Goal: Transaction & Acquisition: Purchase product/service

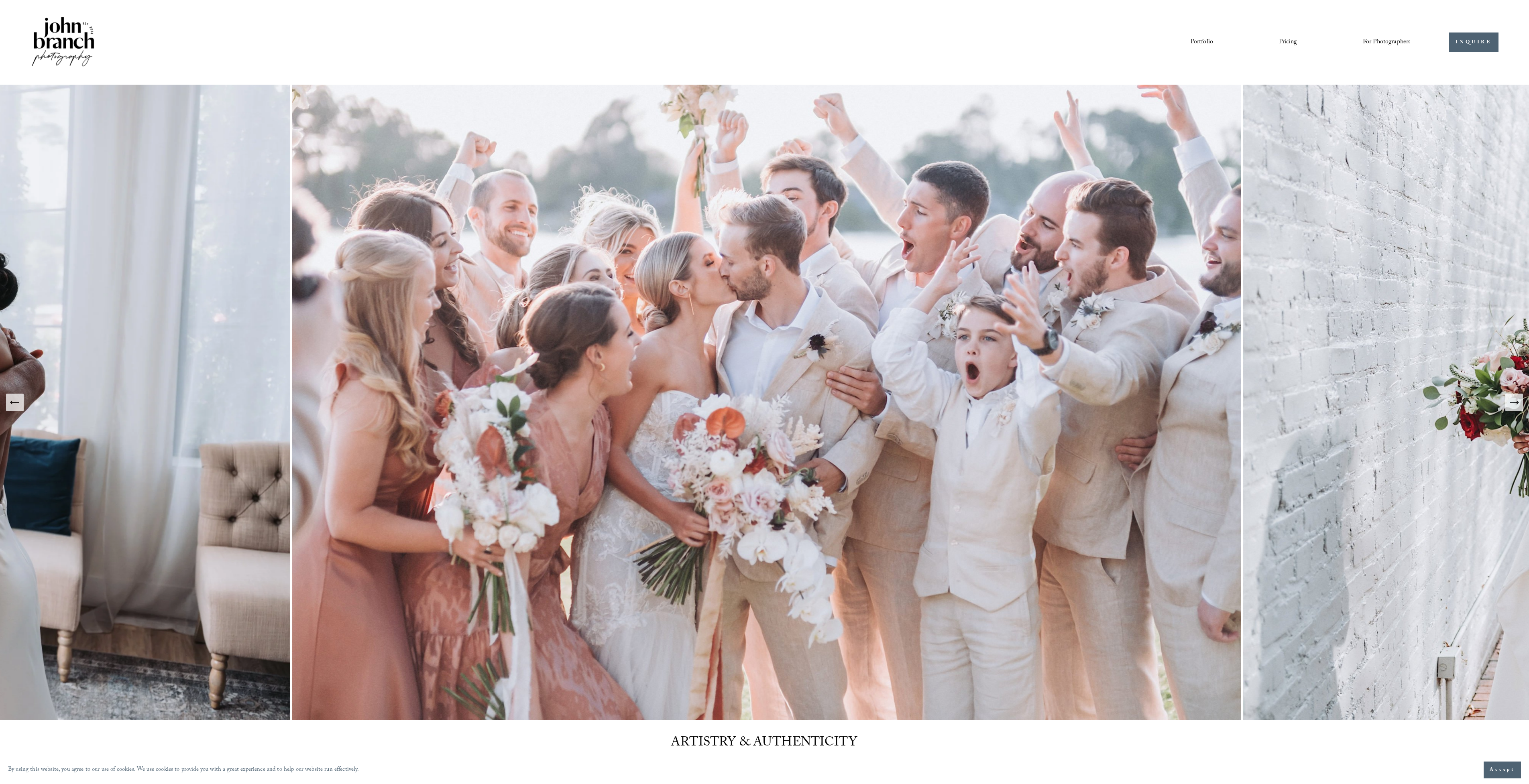
click at [1285, 41] on link "Pricing" at bounding box center [1288, 42] width 18 height 14
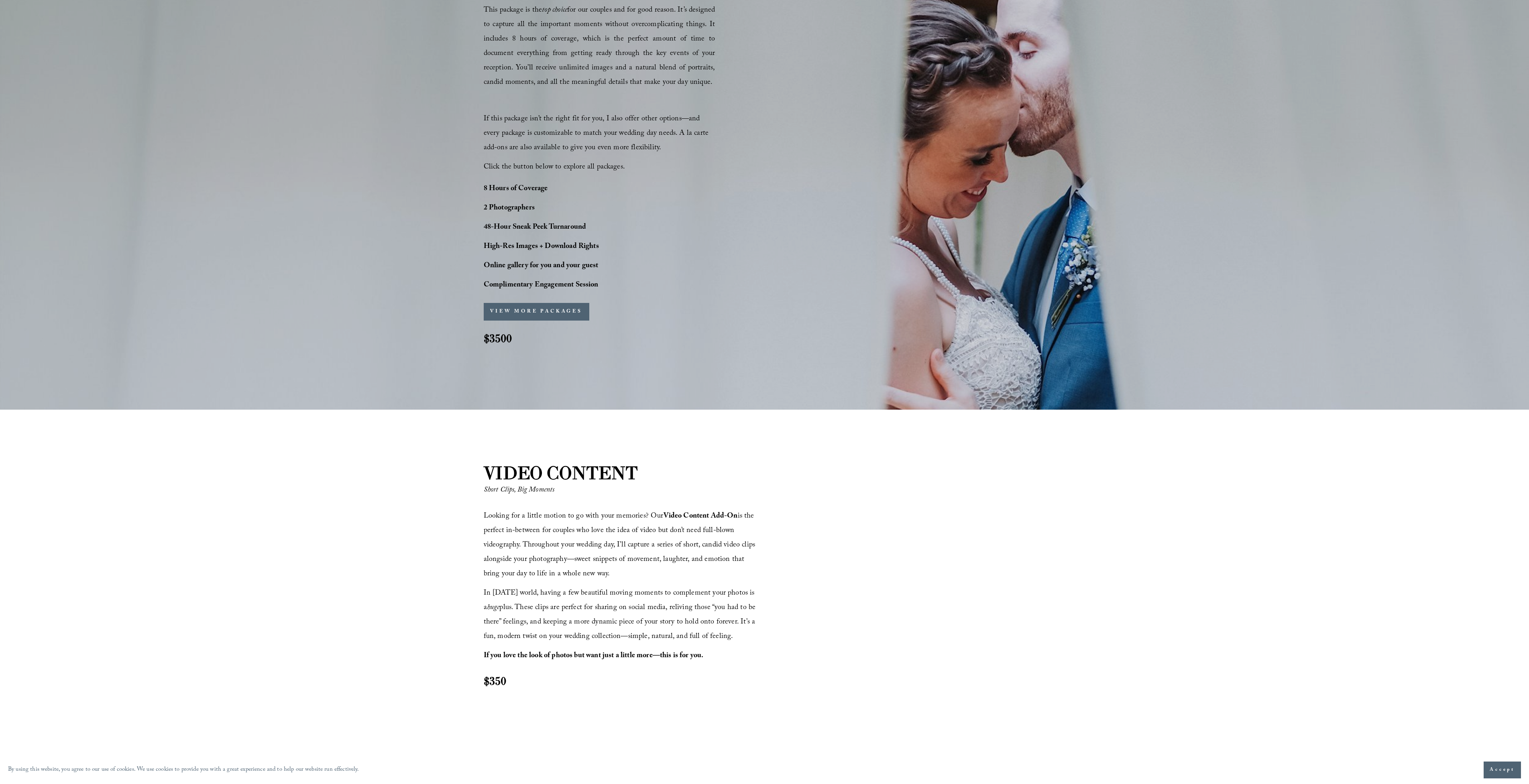
scroll to position [675, 0]
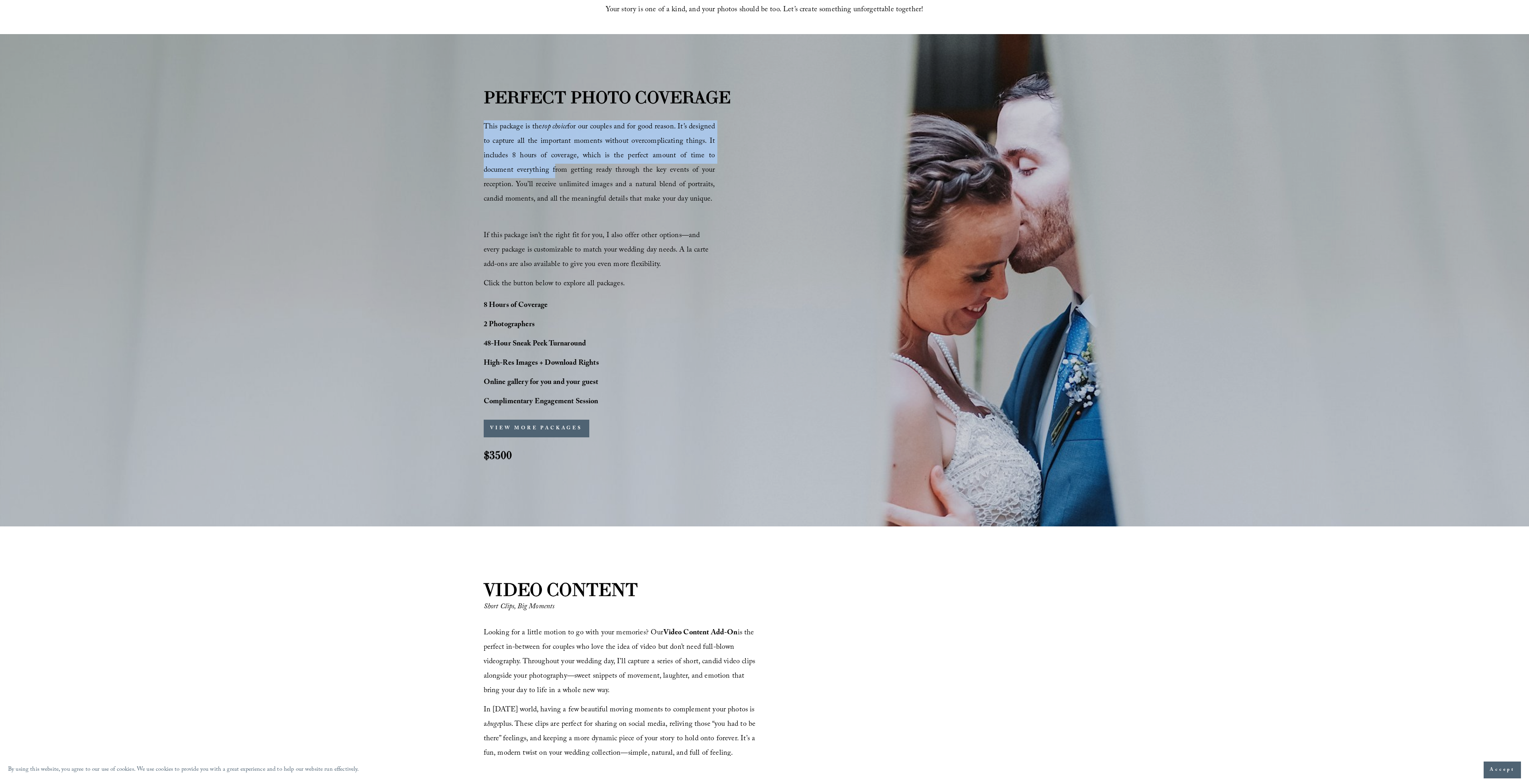
drag, startPoint x: 485, startPoint y: 125, endPoint x: 551, endPoint y: 169, distance: 79.3
click at [551, 169] on span "This package is the top choice for our couples and for good reason. It’s design…" at bounding box center [599, 163] width 232 height 85
copy span "This package is the top choice for our couples and for good reason. It’s design…"
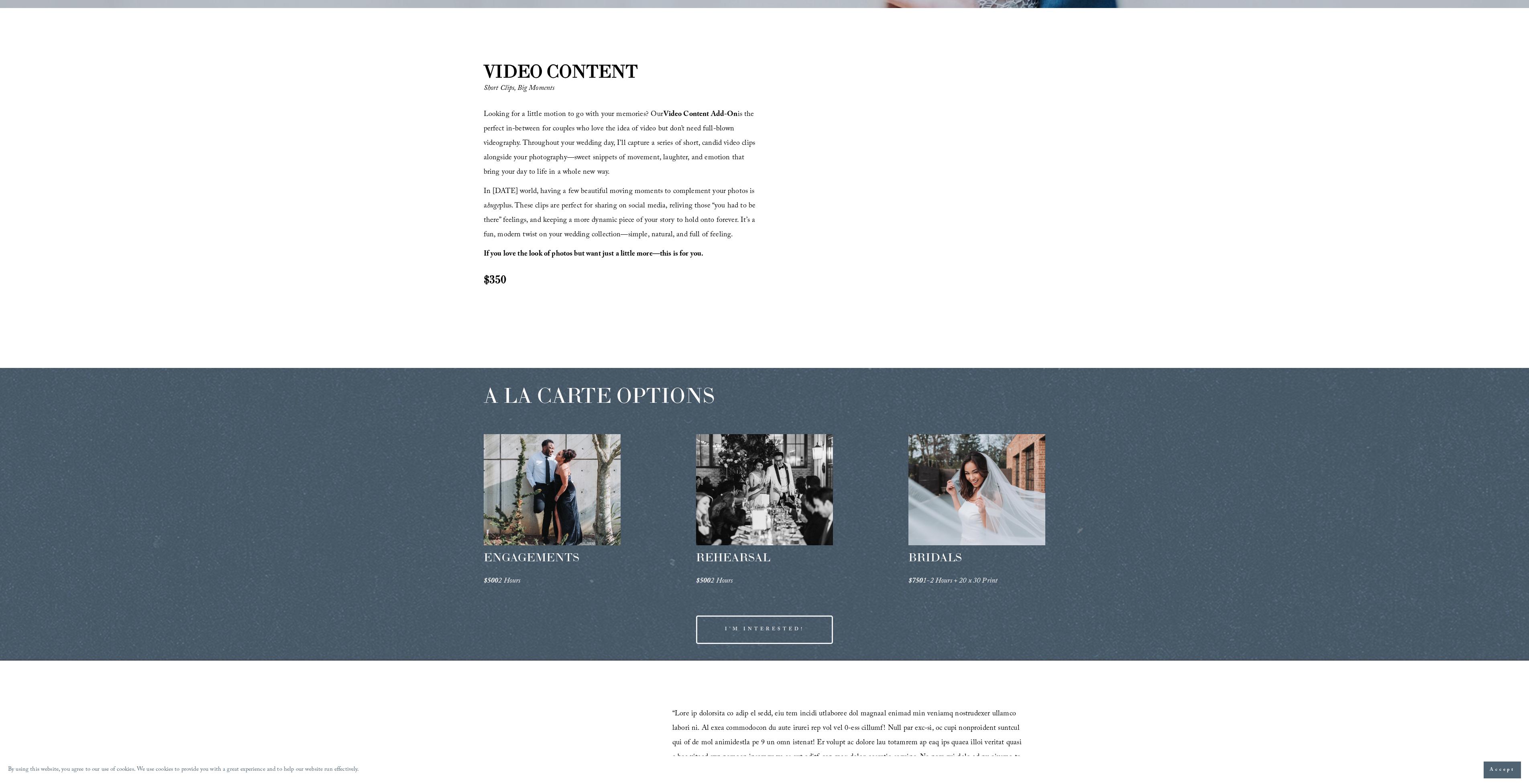
scroll to position [1211, 0]
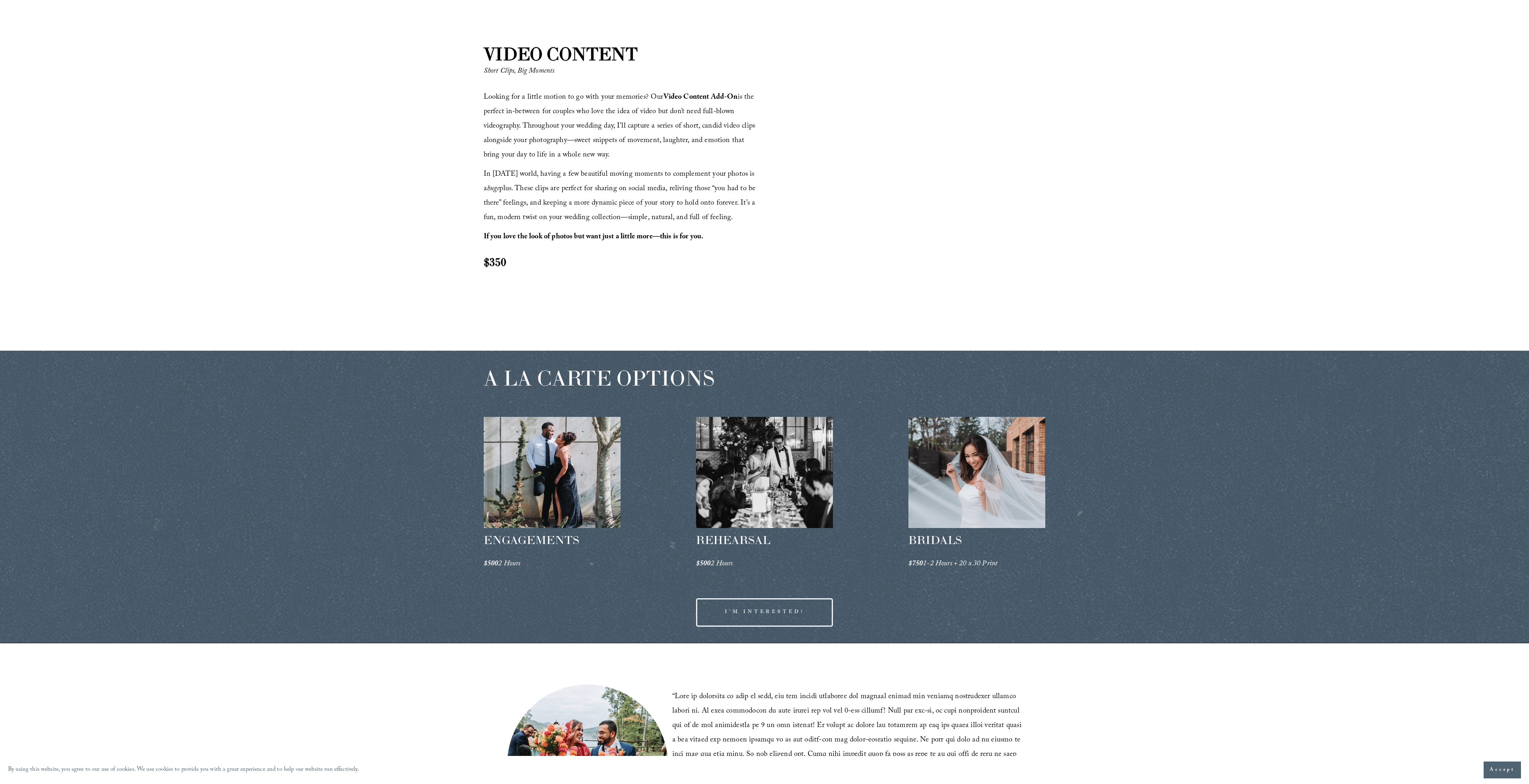
click at [574, 456] on div at bounding box center [552, 472] width 137 height 111
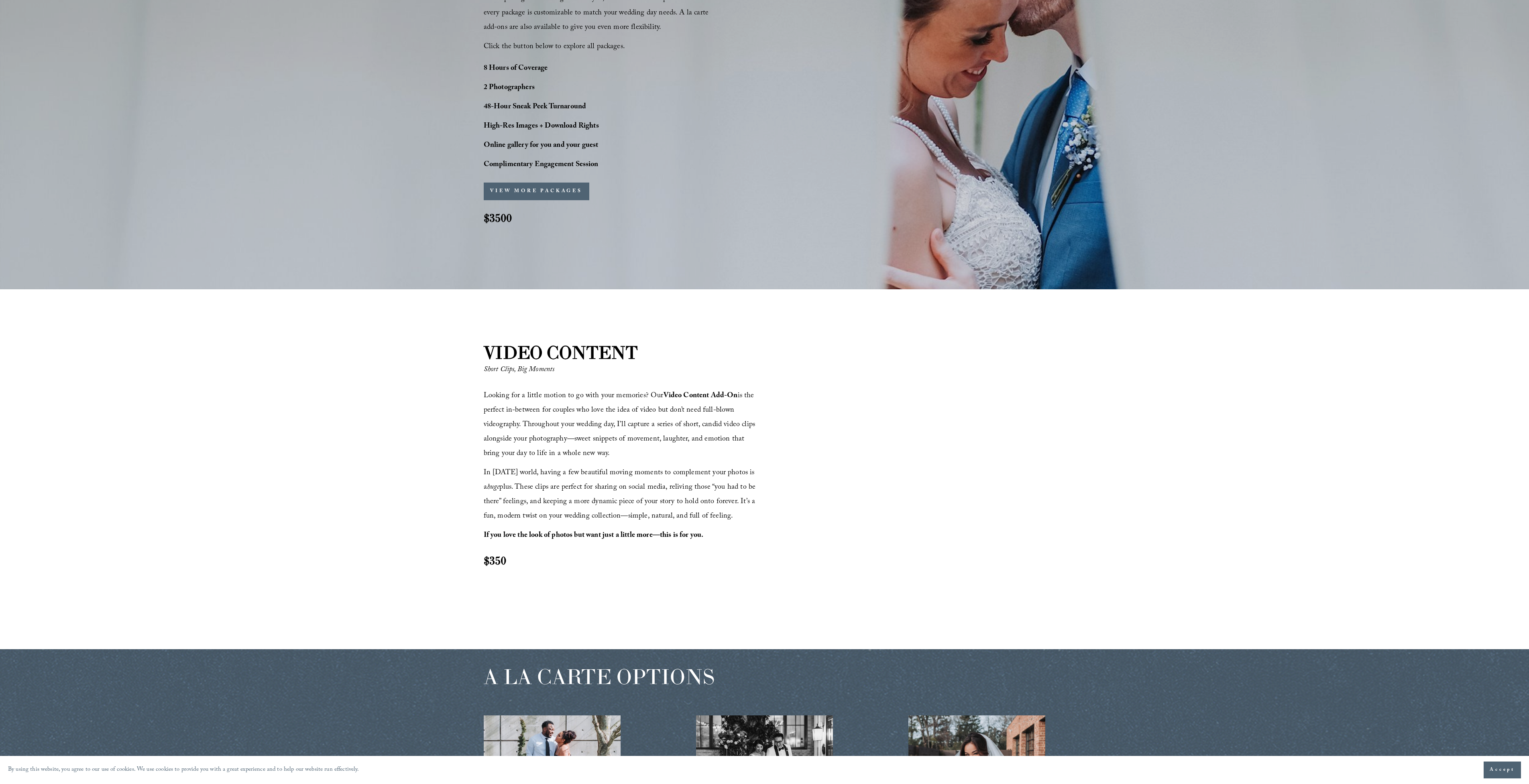
scroll to position [866, 0]
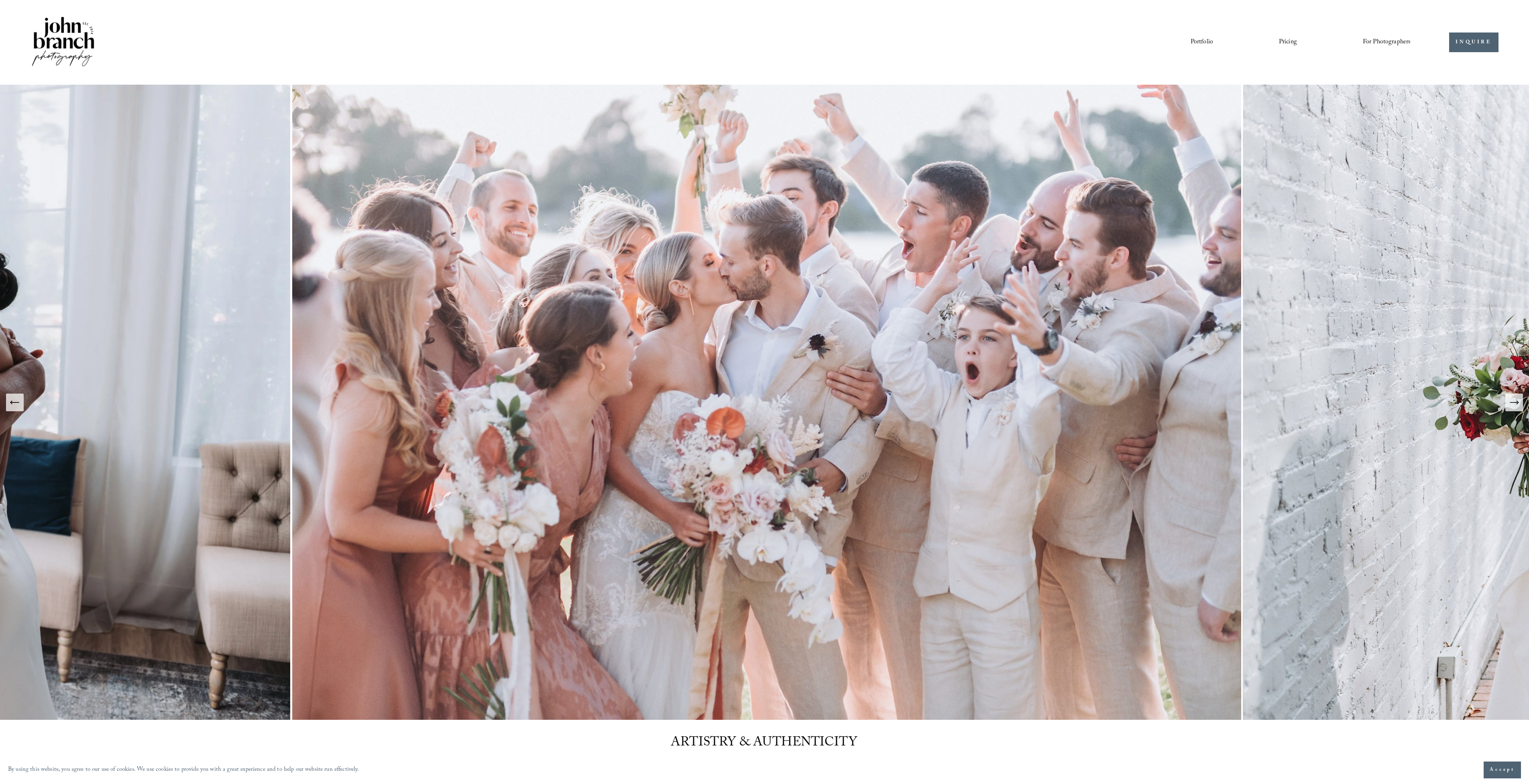
click at [1390, 42] on span "For Photographers" at bounding box center [1387, 42] width 48 height 12
click at [1203, 41] on link "Portfolio" at bounding box center [1202, 42] width 23 height 14
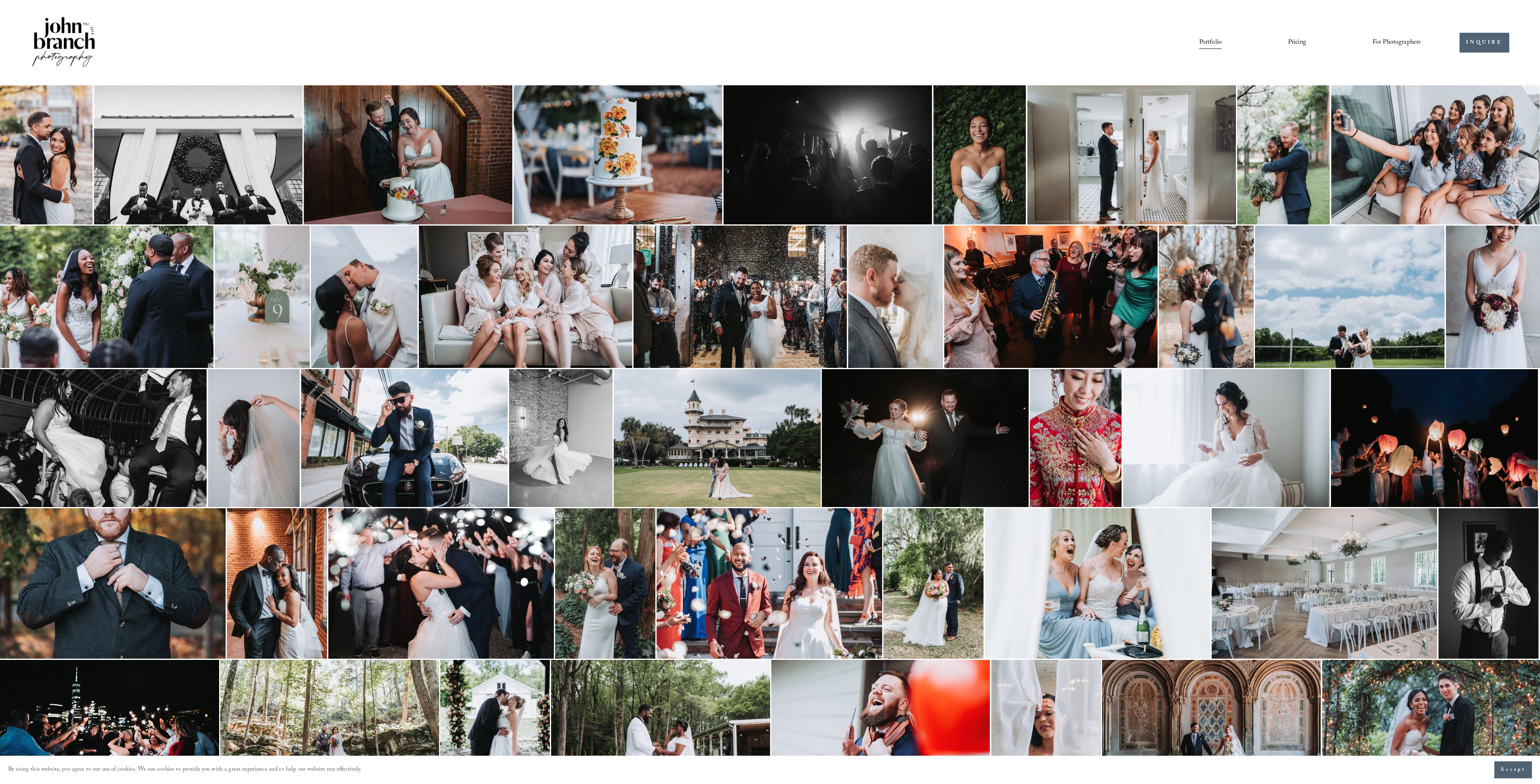
click at [1211, 42] on link "Portfolio" at bounding box center [1210, 42] width 23 height 14
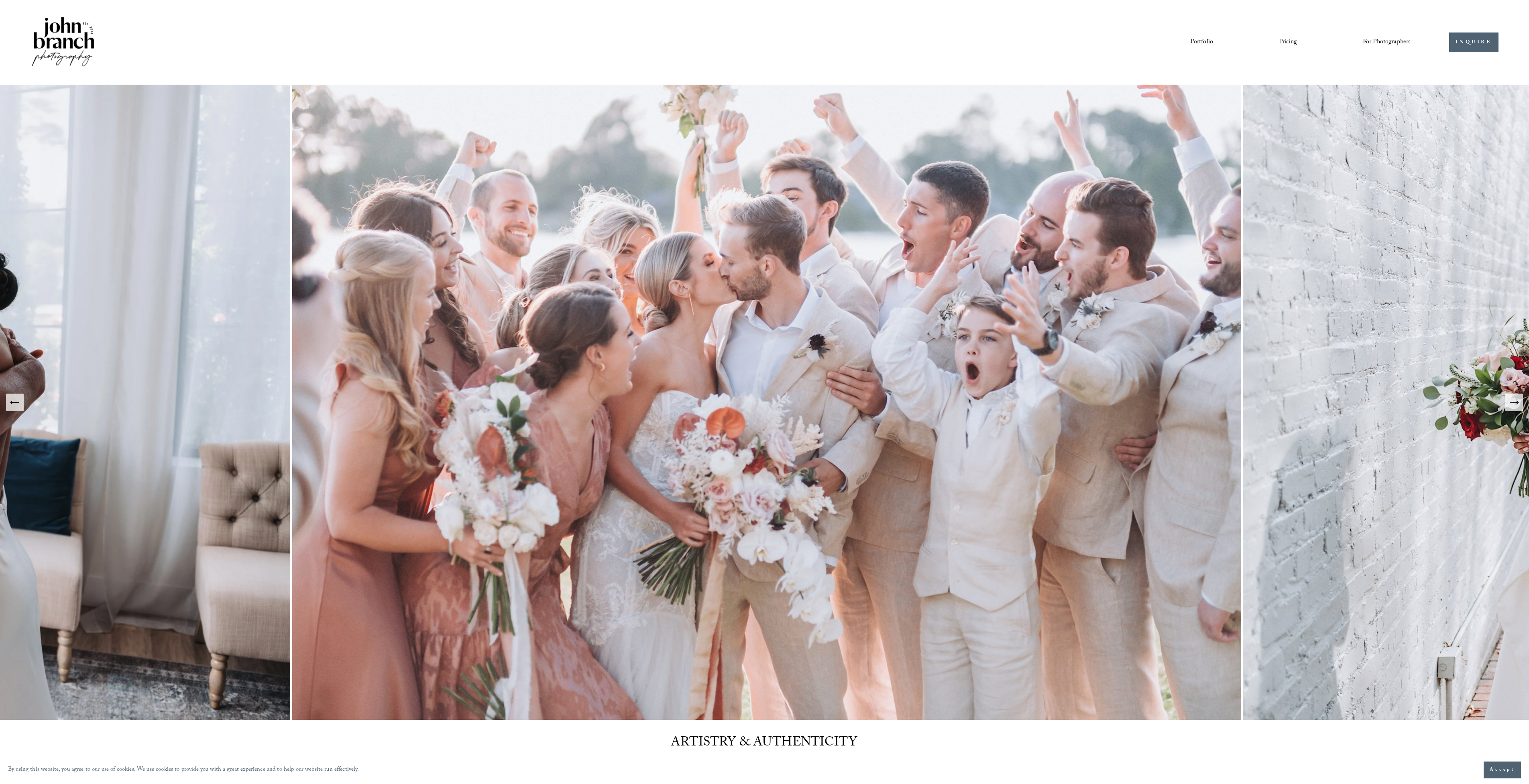
click at [1306, 36] on nav "Portfolio Pricing For Photographers Presets Education Courses Blog" at bounding box center [1301, 42] width 220 height 14
click at [1283, 41] on link "Pricing" at bounding box center [1288, 42] width 18 height 14
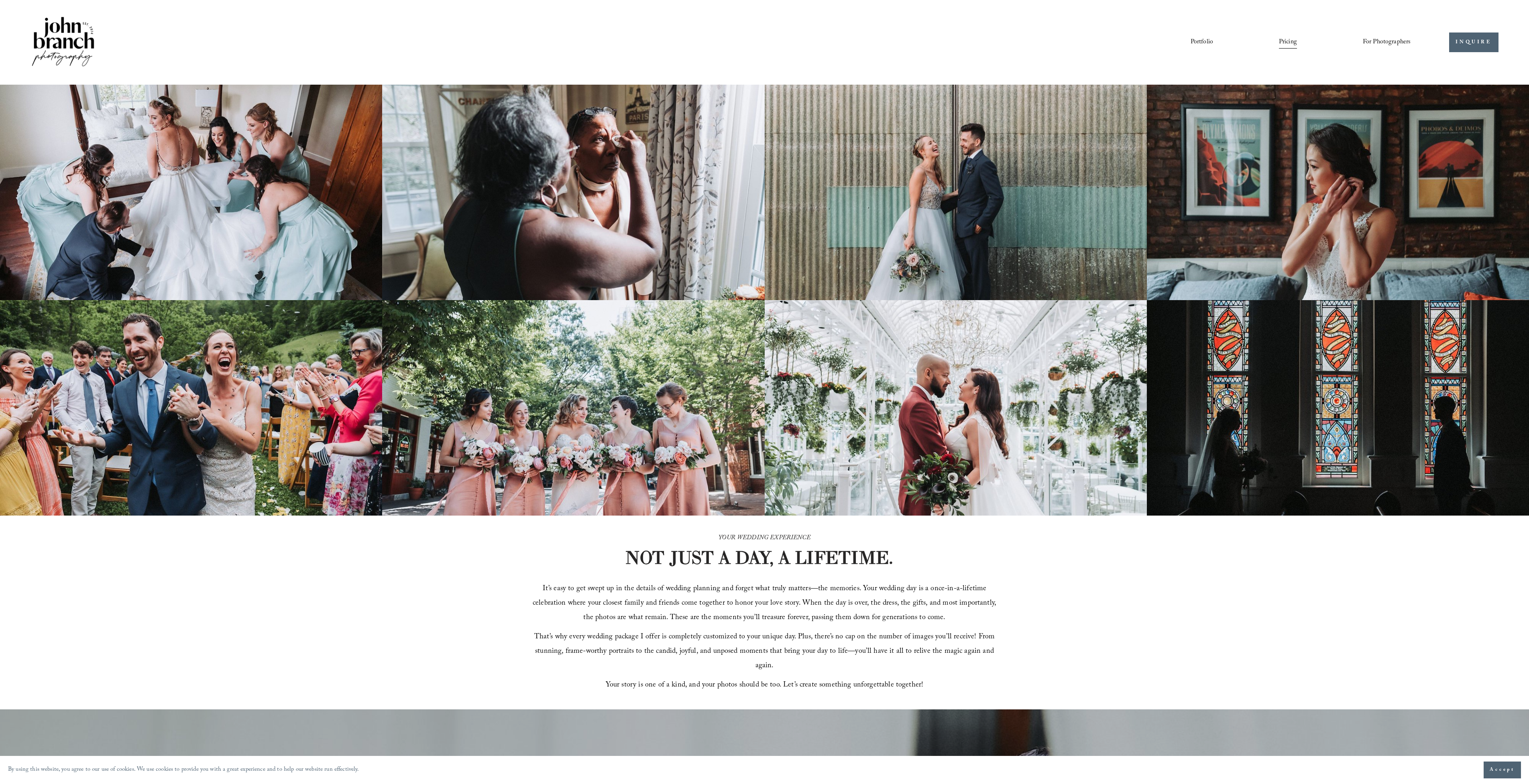
click at [1377, 41] on span "For Photographers" at bounding box center [1387, 42] width 48 height 12
click at [1290, 40] on link "Pricing" at bounding box center [1288, 42] width 18 height 14
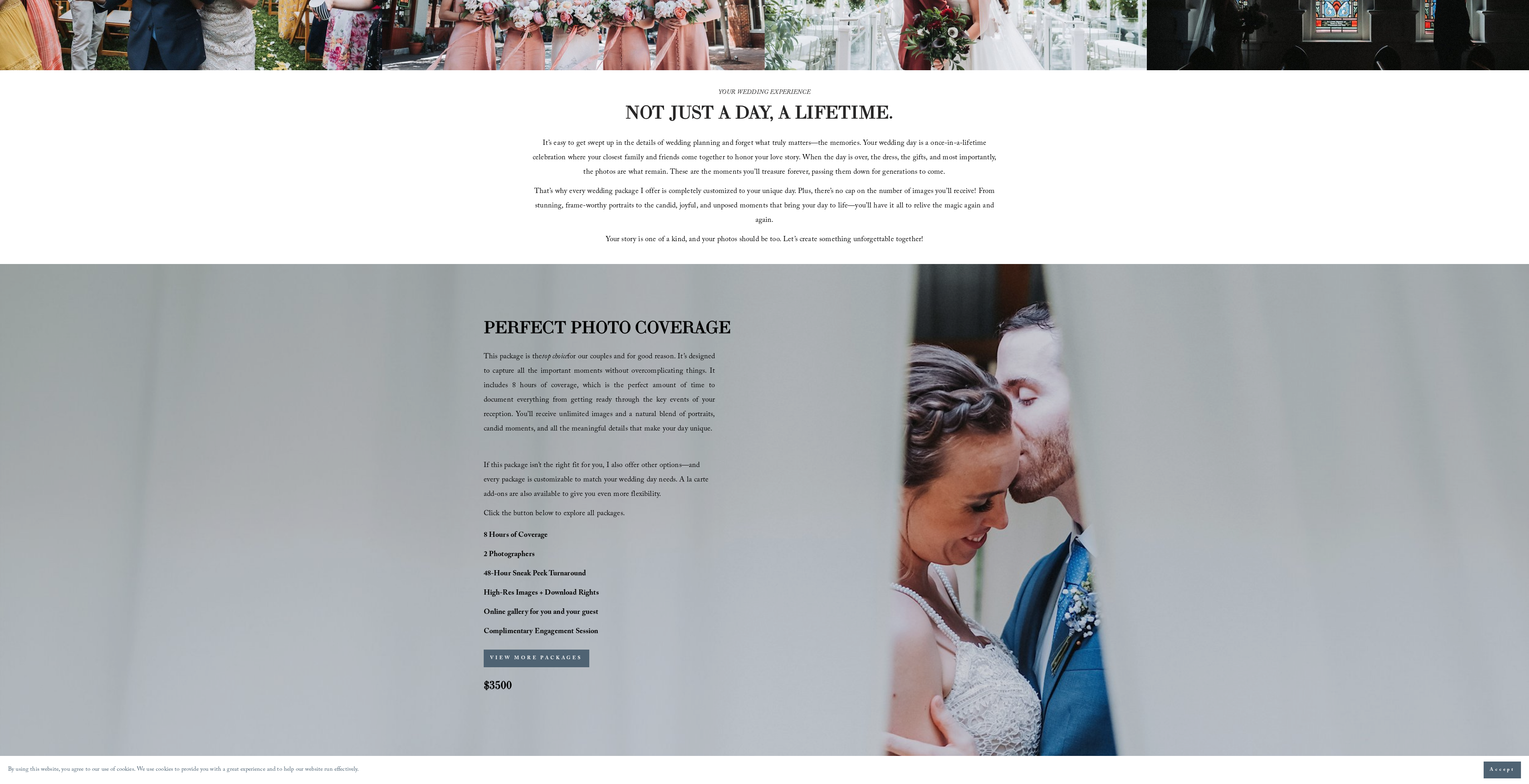
scroll to position [657, 0]
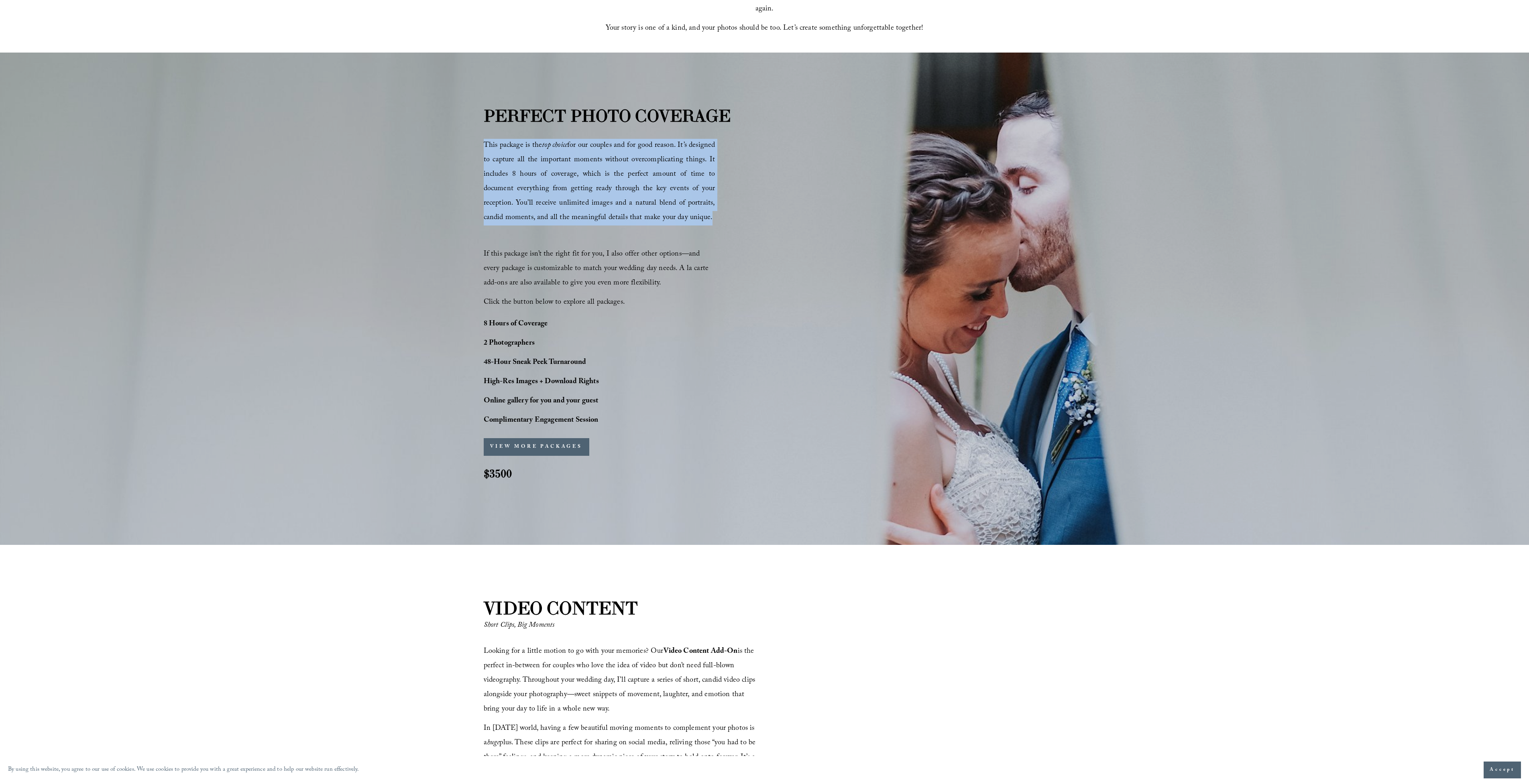
drag, startPoint x: 487, startPoint y: 144, endPoint x: 705, endPoint y: 236, distance: 236.6
click at [705, 236] on div "This package is the top choice for our couples and for good reason. It’s design…" at bounding box center [599, 225] width 232 height 171
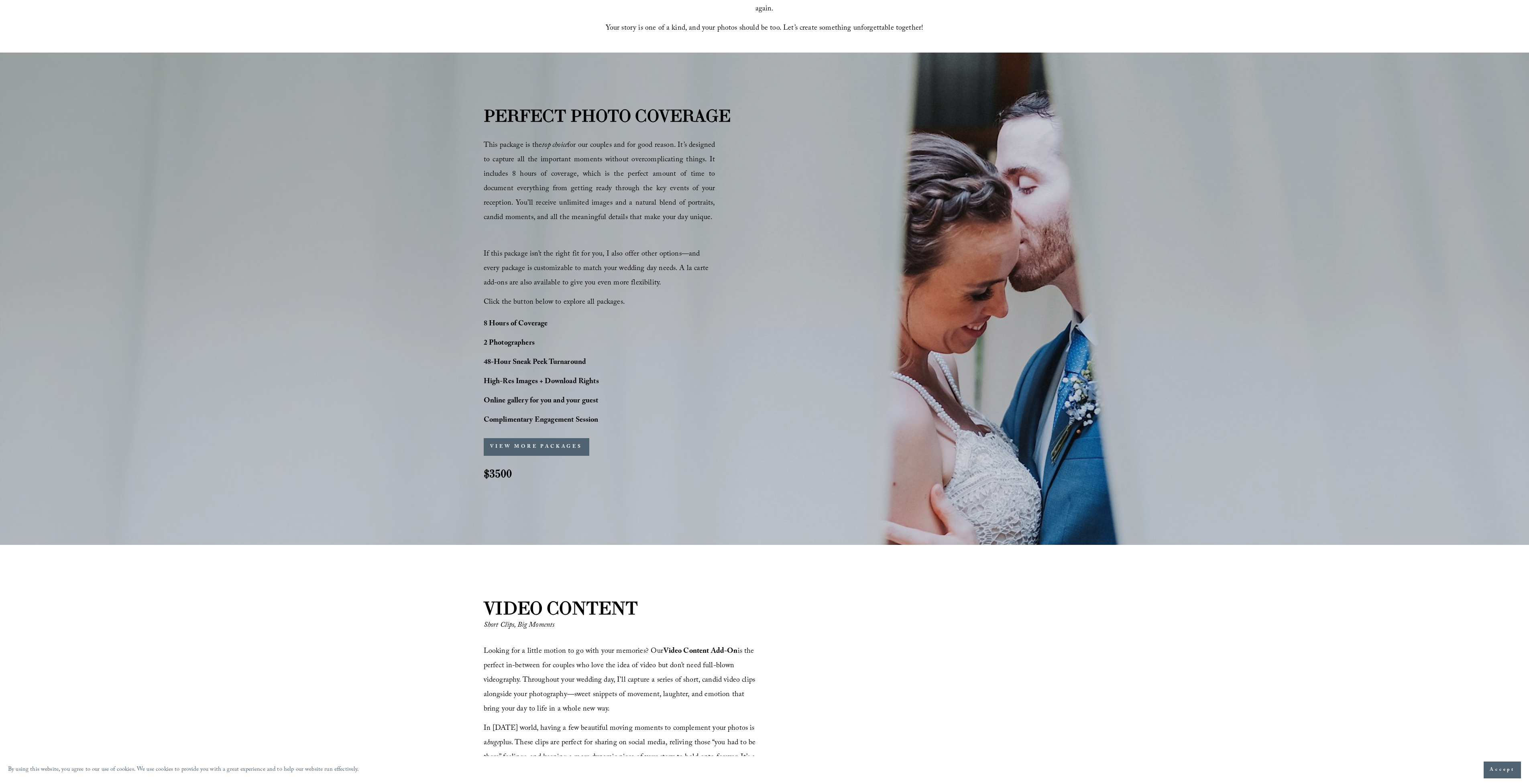
click at [606, 246] on div "This package is the top choice for our couples and for good reason. It’s design…" at bounding box center [599, 225] width 232 height 171
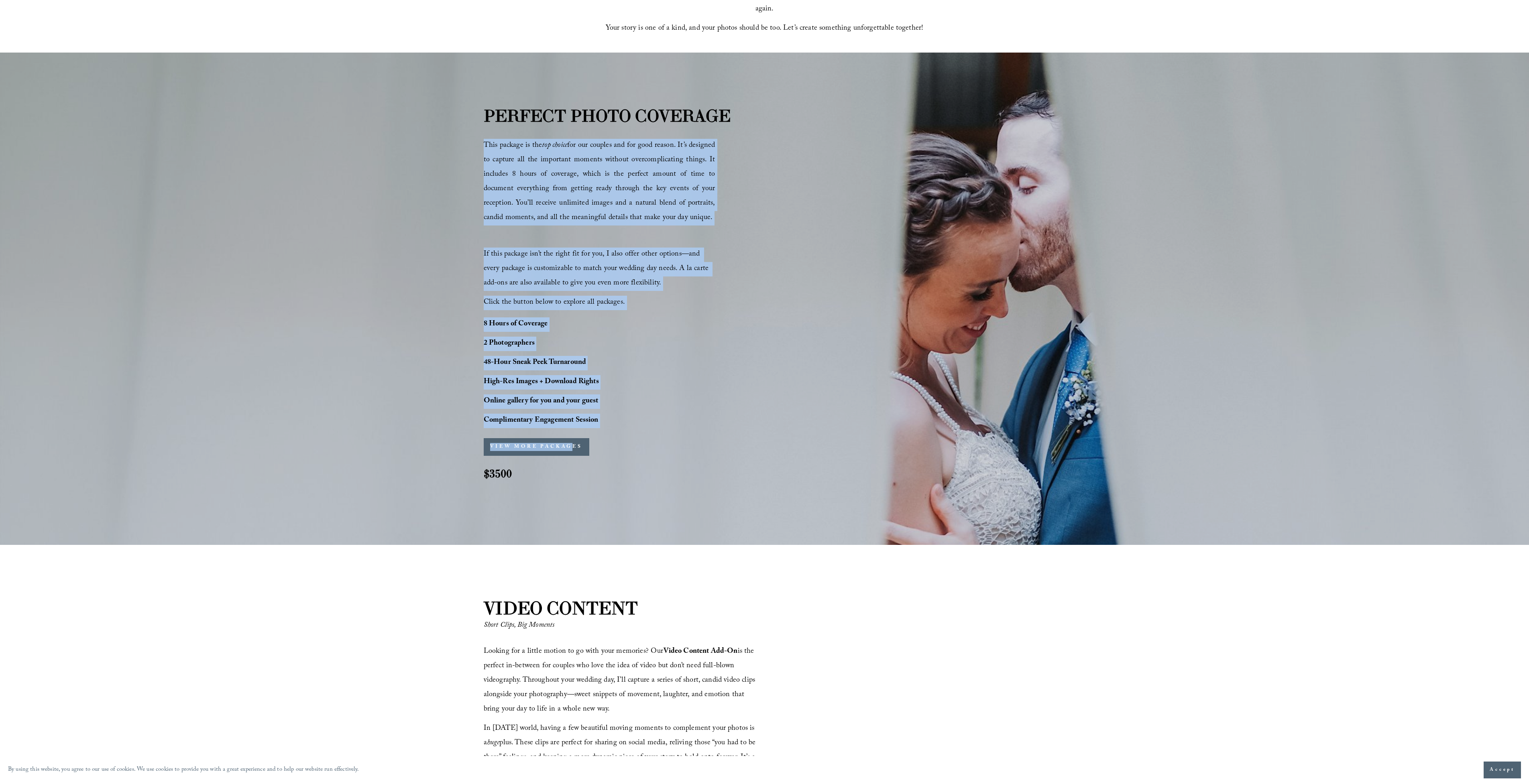
drag, startPoint x: 486, startPoint y: 144, endPoint x: 692, endPoint y: 428, distance: 350.8
click at [692, 428] on div "PERFECT PHOTO COVERAGE This package is the top choice for our couples and for g…" at bounding box center [764, 299] width 1529 height 391
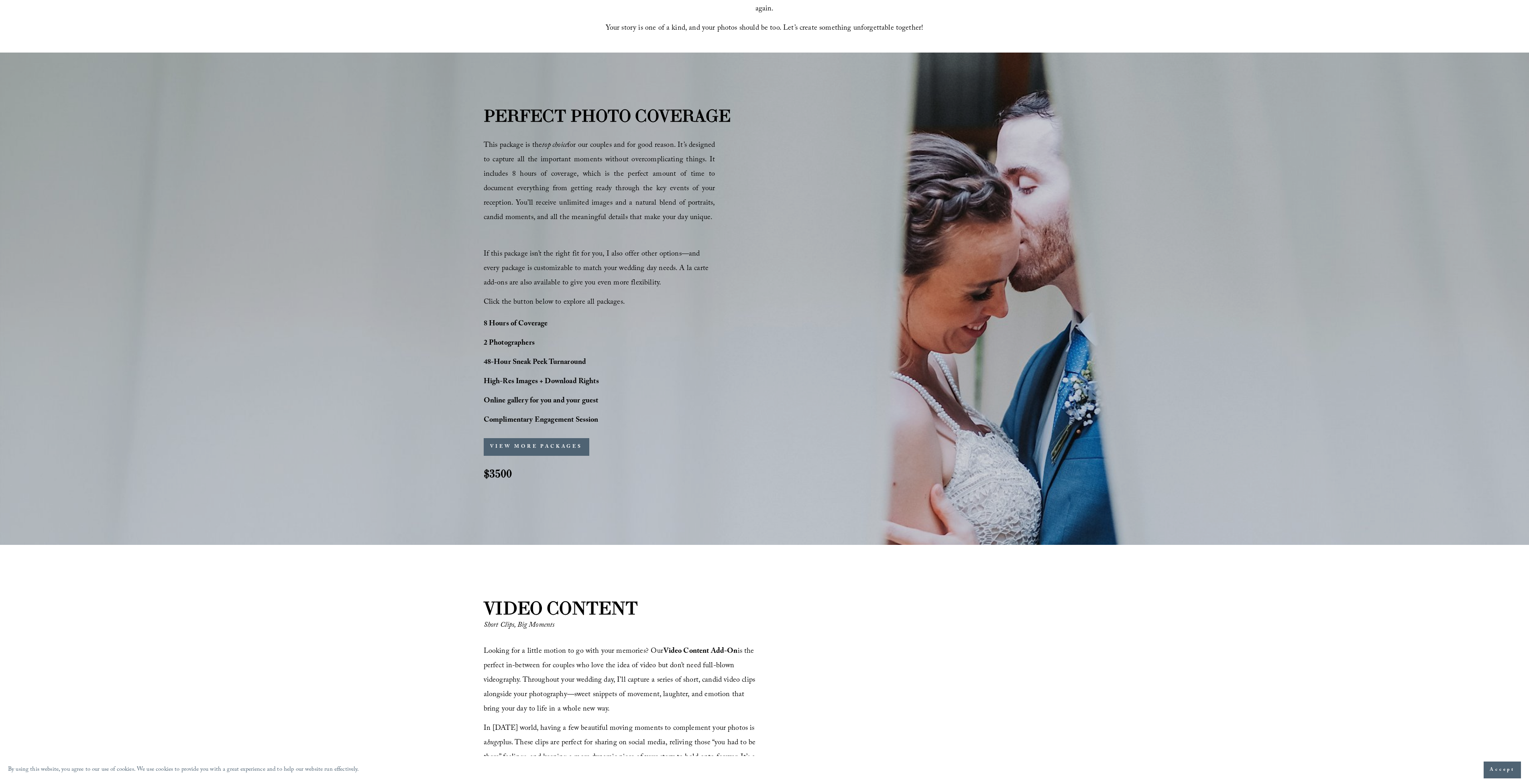
click at [713, 327] on div "PERFECT PHOTO COVERAGE This package is the top choice for our couples and for g…" at bounding box center [764, 299] width 1529 height 391
click at [675, 382] on div "PERFECT PHOTO COVERAGE This package is the top choice for our couples and for g…" at bounding box center [764, 299] width 1529 height 391
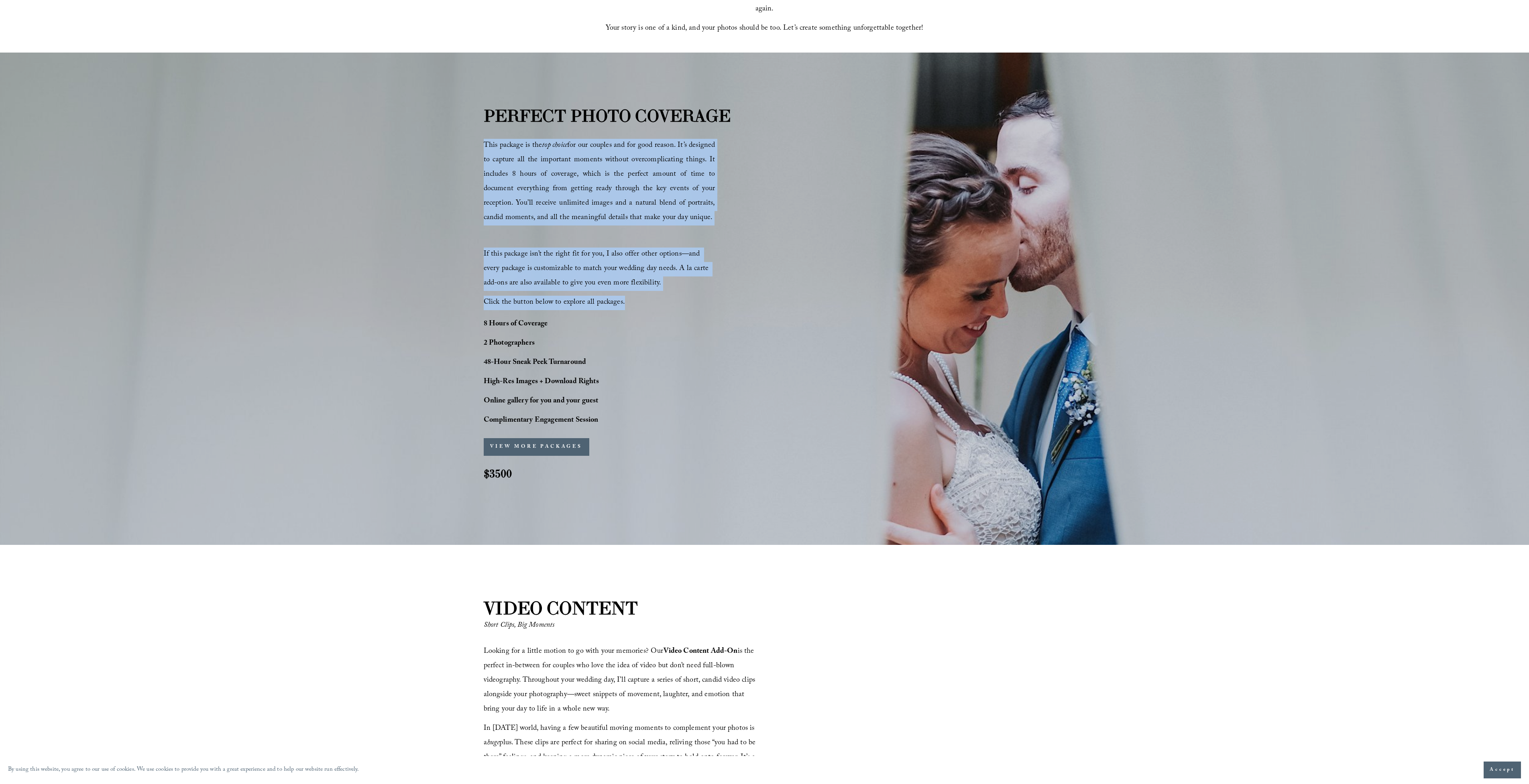
drag, startPoint x: 485, startPoint y: 143, endPoint x: 661, endPoint y: 307, distance: 240.6
click at [705, 328] on div "PERFECT PHOTO COVERAGE This package is the top choice for our couples and for g…" at bounding box center [764, 299] width 1529 height 391
copy div "This package is the top choice for our couples and for good reason. It’s design…"
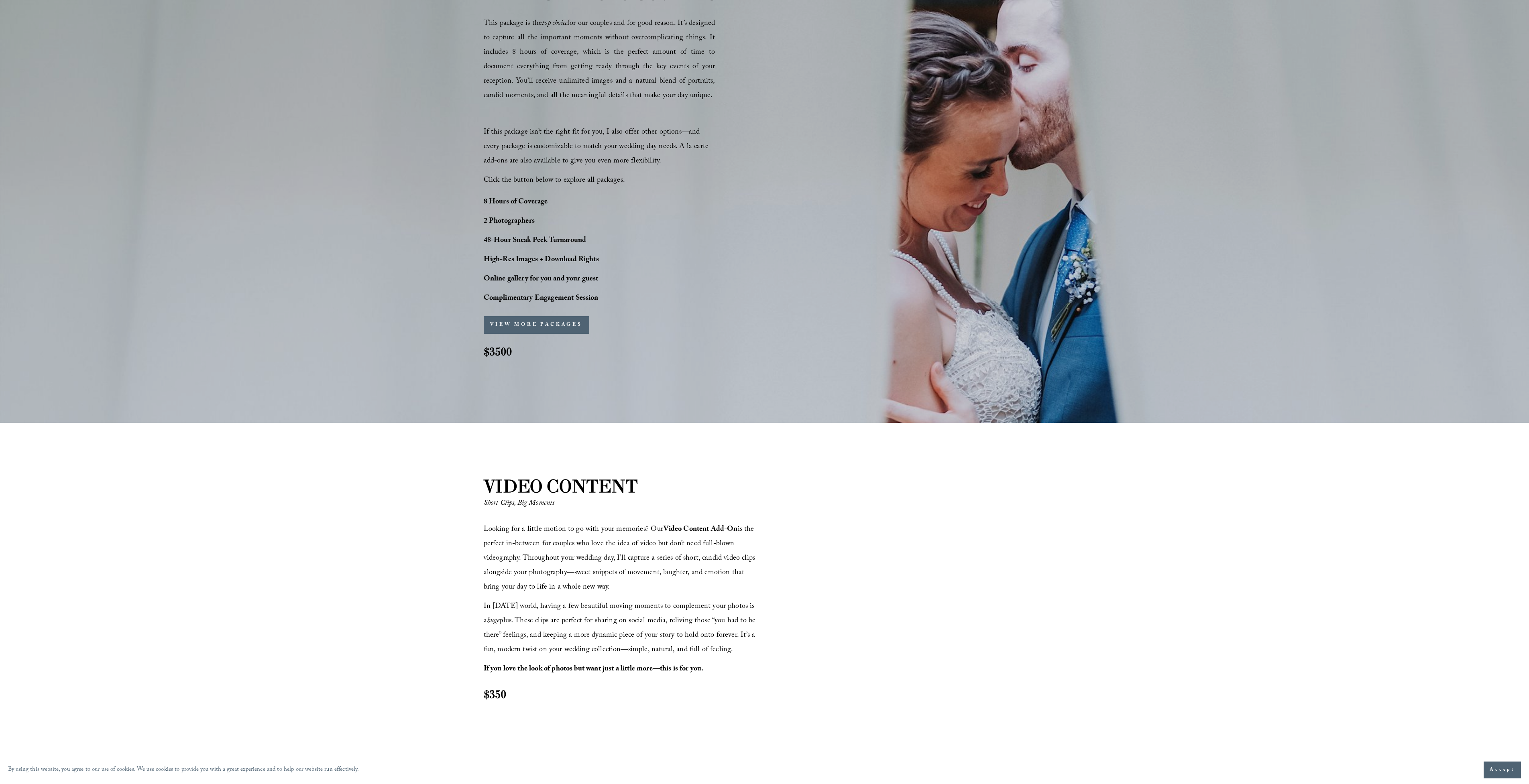
scroll to position [846, 0]
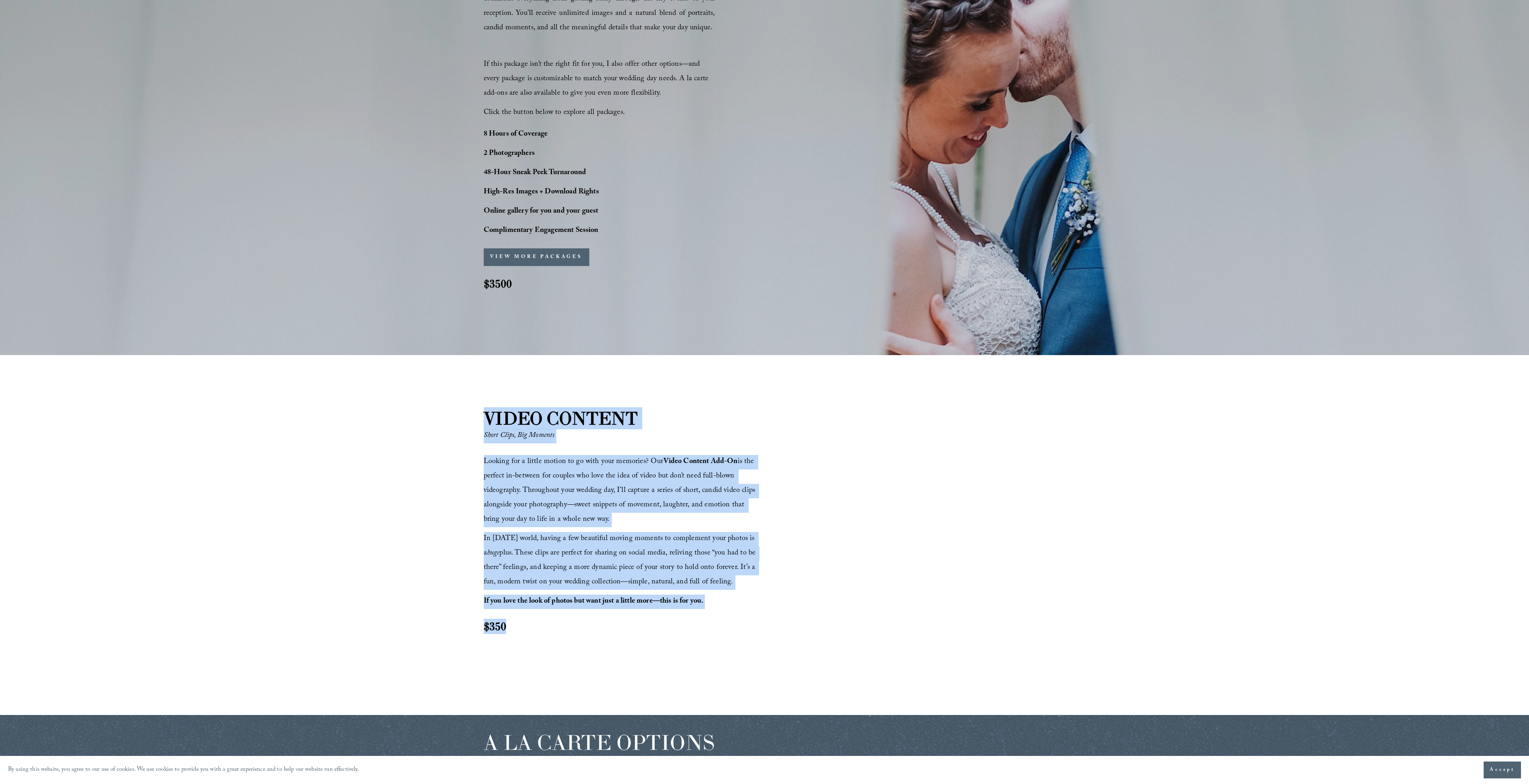
drag, startPoint x: 486, startPoint y: 417, endPoint x: 694, endPoint y: 613, distance: 285.8
click at [702, 622] on div "VIDEO CONTENT Short Clips, Big Moments Looking for a little motion to go with y…" at bounding box center [764, 535] width 1529 height 259
